Goal: Task Accomplishment & Management: Complete application form

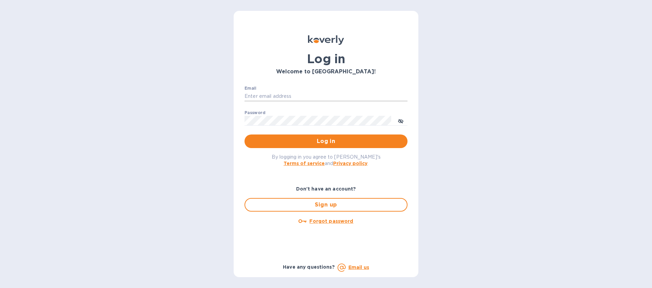
drag, startPoint x: 278, startPoint y: 101, endPoint x: 277, endPoint y: 96, distance: 5.4
click at [278, 101] on div "Email ​" at bounding box center [326, 98] width 163 height 24
click at [277, 95] on input "Email" at bounding box center [326, 96] width 163 height 10
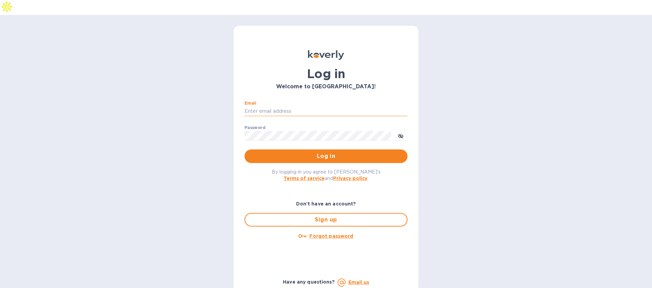
click at [287, 106] on input "Email" at bounding box center [326, 111] width 163 height 10
click at [300, 106] on input "Email" at bounding box center [326, 111] width 163 height 10
type input "mbrakebill@koverly.com"
click at [400, 134] on icon "toggle password visibility" at bounding box center [400, 136] width 5 height 5
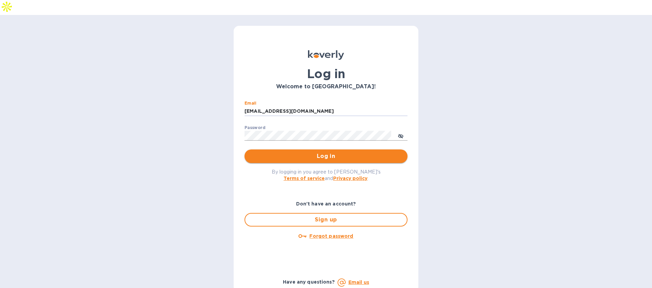
click at [345, 152] on span "Log in" at bounding box center [326, 156] width 152 height 8
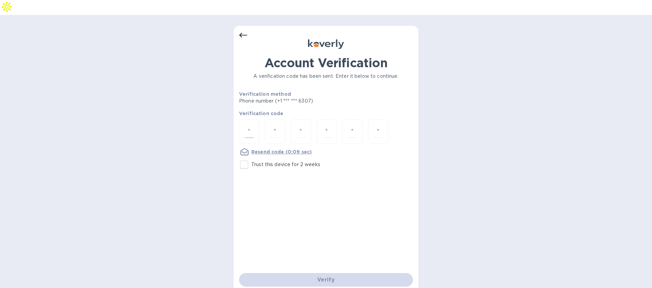
click at [251, 124] on div at bounding box center [249, 132] width 20 height 24
type input "8"
type input "7"
type input "1"
type input "7"
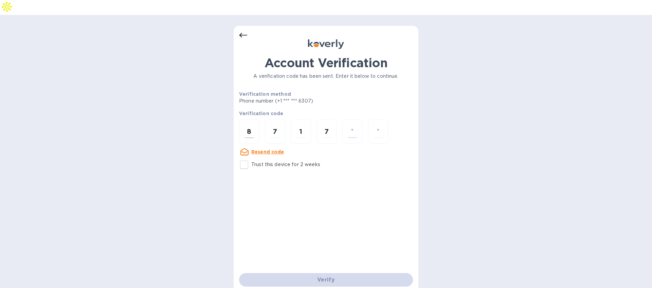
type input "7"
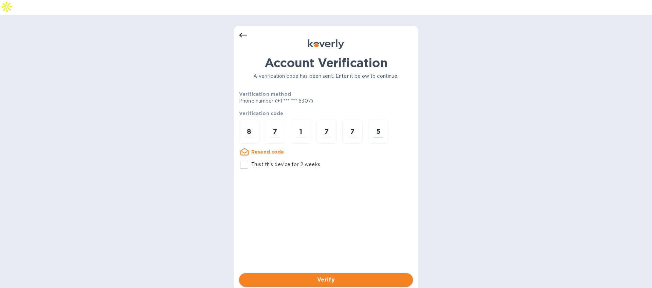
type input "5"
click at [332, 276] on span "Verify" at bounding box center [326, 280] width 163 height 8
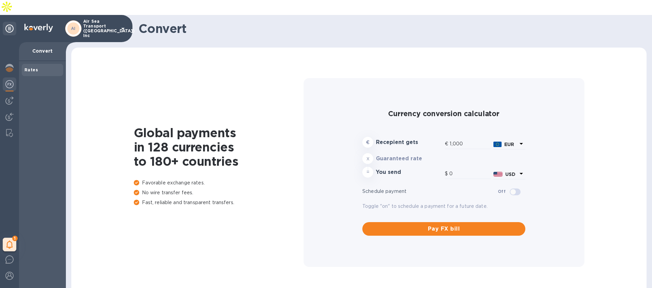
type input "1,170.53"
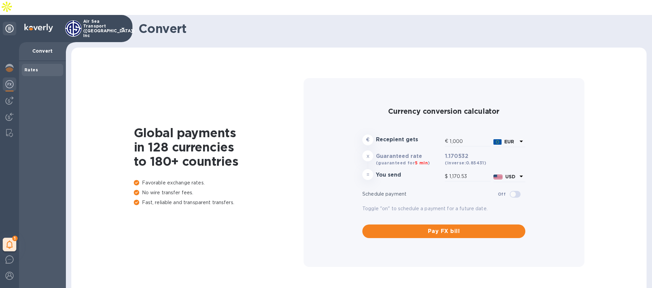
click at [111, 19] on p "Air Sea Transport ([GEOGRAPHIC_DATA]) Inc" at bounding box center [100, 28] width 34 height 19
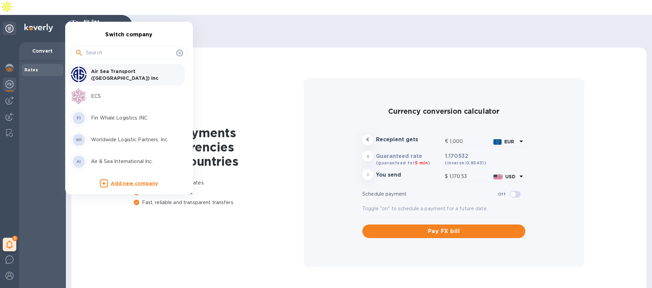
click at [115, 115] on p "Fin Whale Logistics INC" at bounding box center [134, 118] width 86 height 7
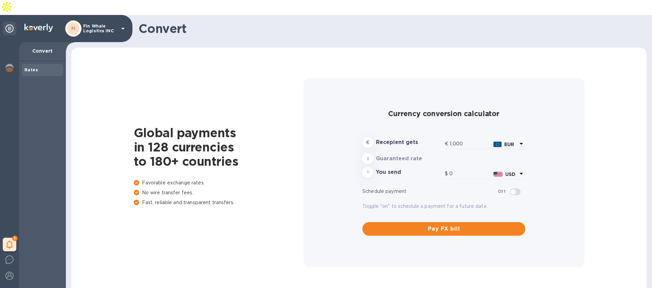
type input "1,170.53"
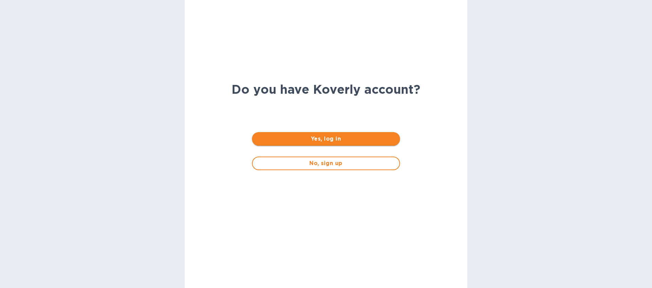
click at [311, 137] on span "Yes, log in" at bounding box center [326, 139] width 137 height 8
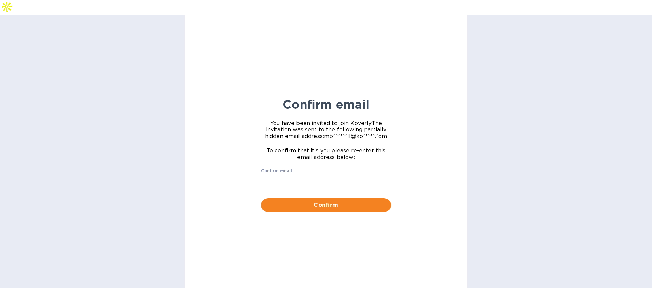
click at [301, 174] on input "Confirm email" at bounding box center [326, 179] width 130 height 10
type input "[EMAIL_ADDRESS][DOMAIN_NAME]"
click at [313, 201] on span "Confirm" at bounding box center [326, 205] width 119 height 8
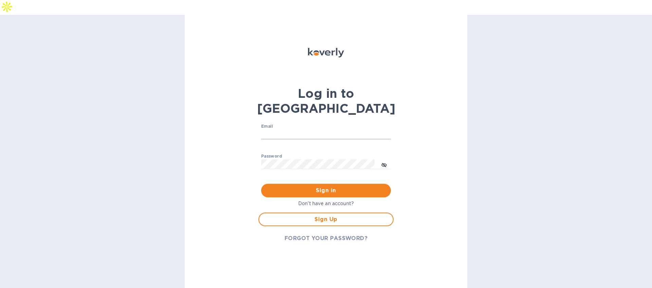
click at [278, 129] on input "Email" at bounding box center [326, 134] width 130 height 10
type input "mbrakebill@koverly.com"
click at [312, 187] on span "Sign in" at bounding box center [326, 191] width 119 height 8
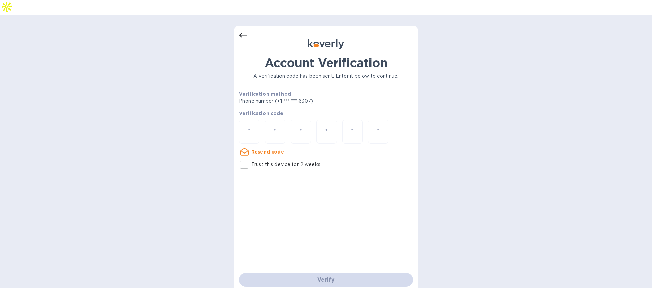
click at [246, 125] on input "number" at bounding box center [249, 131] width 9 height 13
type input "9"
type input "8"
type input "3"
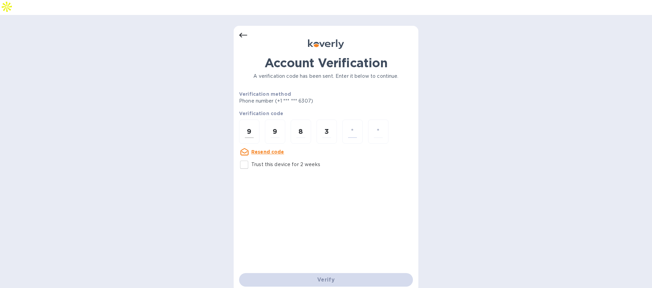
type input "6"
type input "3"
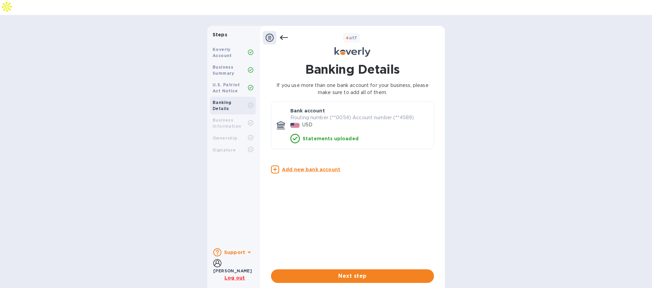
click at [275, 31] on div at bounding box center [270, 38] width 14 height 14
click at [271, 34] on icon at bounding box center [270, 38] width 8 height 8
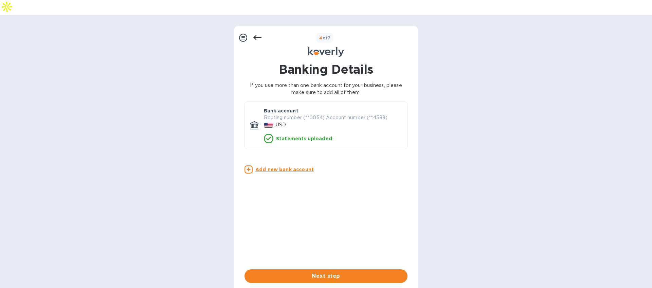
click at [258, 34] on icon at bounding box center [258, 38] width 8 height 8
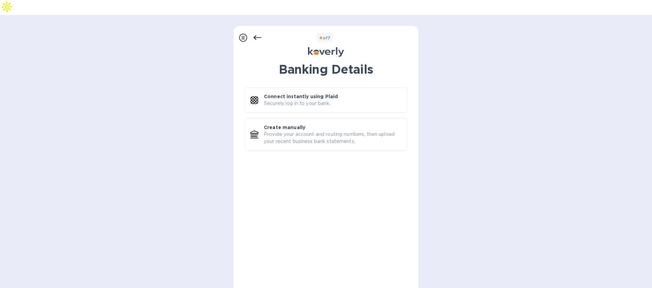
click at [246, 34] on icon at bounding box center [243, 38] width 8 height 8
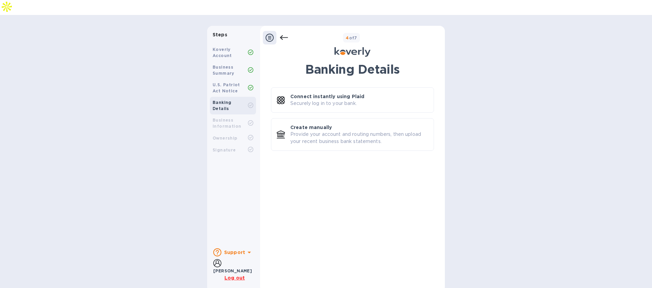
click at [228, 100] on b "Banking Details" at bounding box center [222, 105] width 19 height 11
click at [229, 118] on b "Business Information" at bounding box center [227, 123] width 29 height 11
click at [216, 118] on b "Business Information" at bounding box center [227, 123] width 29 height 11
